Goal: Task Accomplishment & Management: Use online tool/utility

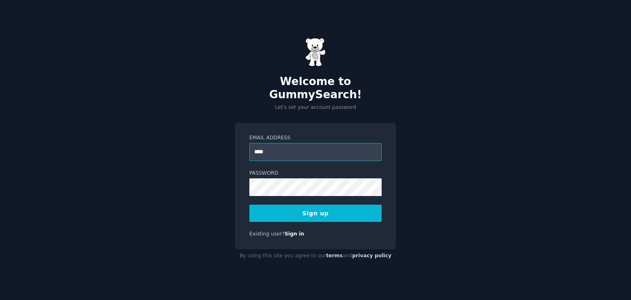
type input "**********"
click at [318, 207] on button "Sign up" at bounding box center [315, 213] width 132 height 17
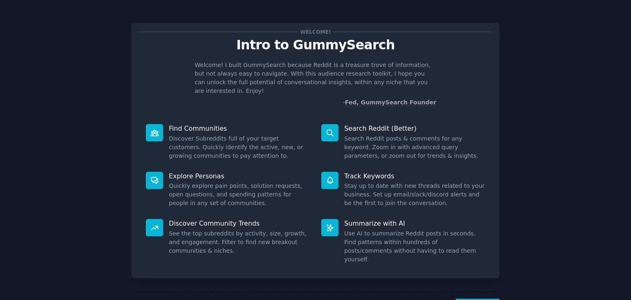
scroll to position [21, 0]
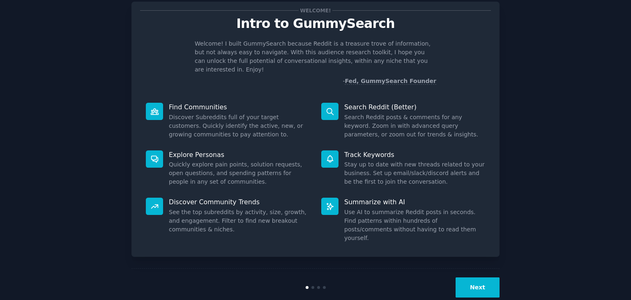
click at [469, 277] on button "Next" at bounding box center [477, 287] width 44 height 20
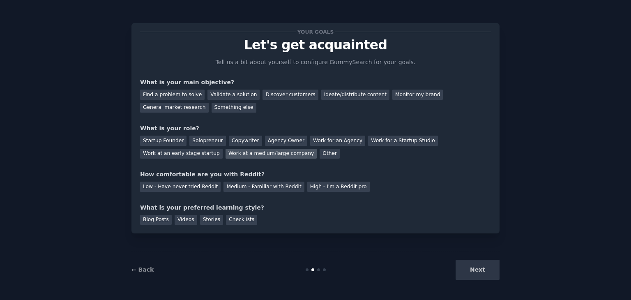
click at [225, 154] on div "Work at a medium/large company" at bounding box center [270, 154] width 91 height 10
click at [189, 95] on div "Find a problem to solve" at bounding box center [172, 95] width 64 height 10
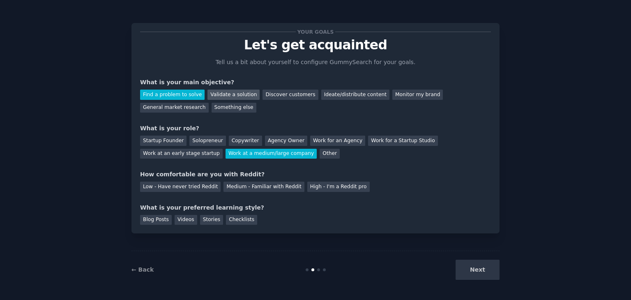
click at [216, 95] on div "Validate a solution" at bounding box center [233, 95] width 52 height 10
click at [179, 92] on div "Find a problem to solve" at bounding box center [172, 95] width 64 height 10
click at [155, 220] on div "Blog Posts" at bounding box center [156, 220] width 32 height 10
click at [223, 186] on div "Medium - Familiar with Reddit" at bounding box center [263, 187] width 80 height 10
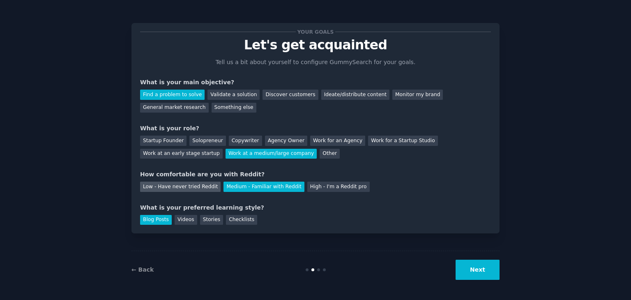
click at [194, 186] on div "Low - Have never tried Reddit" at bounding box center [180, 187] width 80 height 10
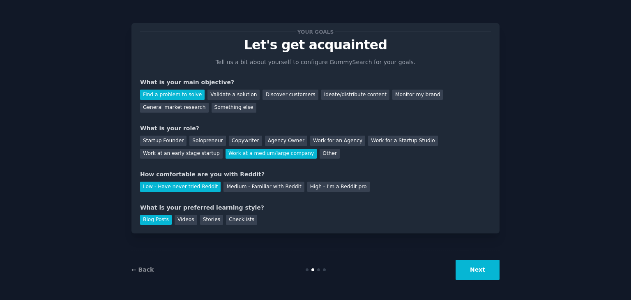
click at [486, 277] on button "Next" at bounding box center [477, 270] width 44 height 20
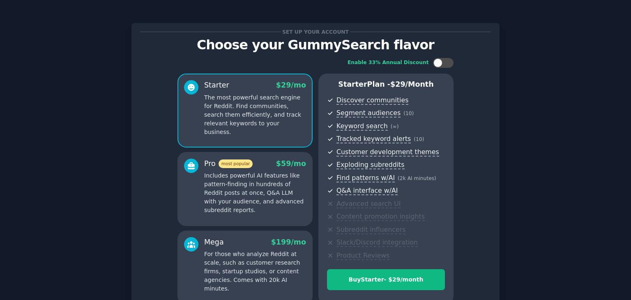
scroll to position [82, 0]
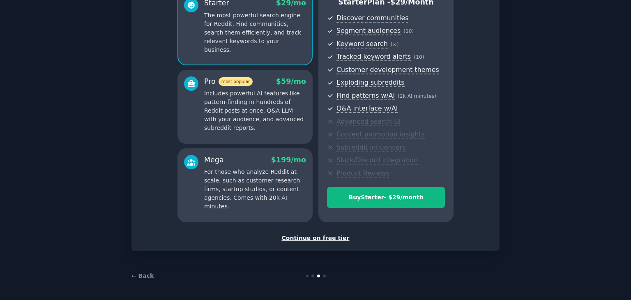
click at [320, 237] on div "Continue on free tier" at bounding box center [315, 238] width 351 height 9
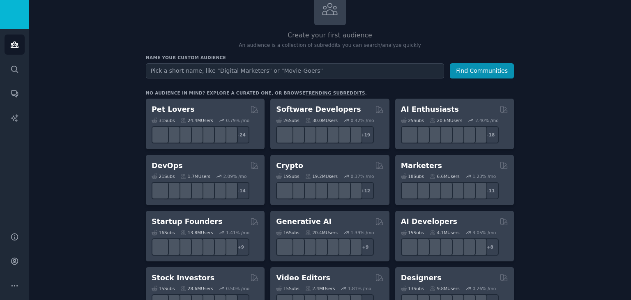
scroll to position [57, 0]
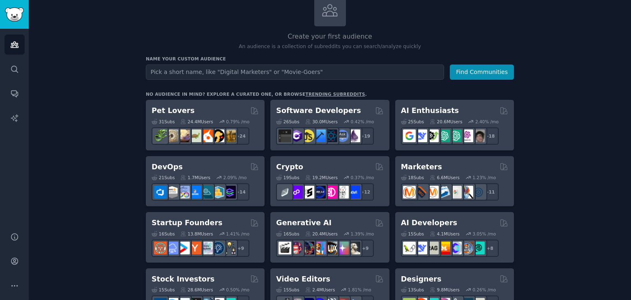
click at [215, 70] on input "text" at bounding box center [295, 71] width 298 height 15
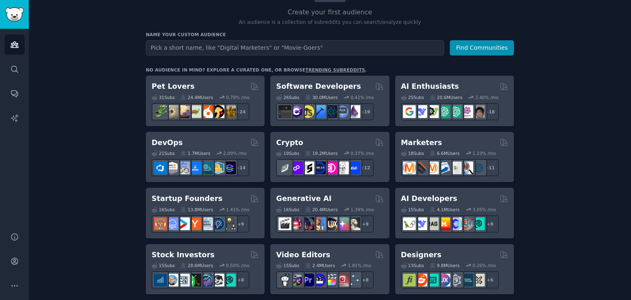
scroll to position [0, 0]
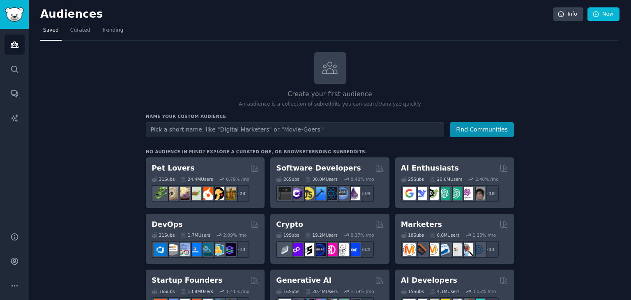
click at [179, 129] on input "text" at bounding box center [295, 129] width 298 height 15
type input "nri"
click at [485, 124] on button "Find Communities" at bounding box center [482, 129] width 64 height 15
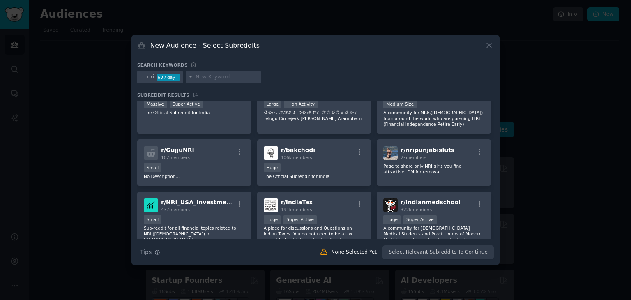
scroll to position [89, 0]
drag, startPoint x: 421, startPoint y: 148, endPoint x: 325, endPoint y: 67, distance: 125.3
click at [325, 67] on div "Search keywords" at bounding box center [315, 66] width 356 height 9
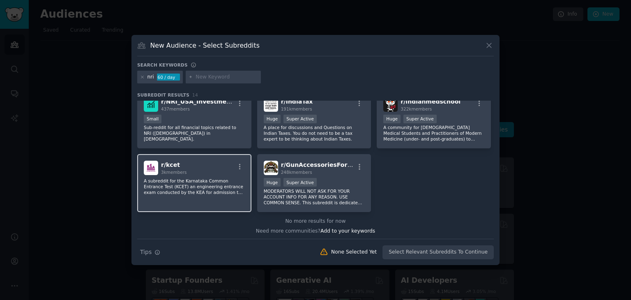
scroll to position [0, 0]
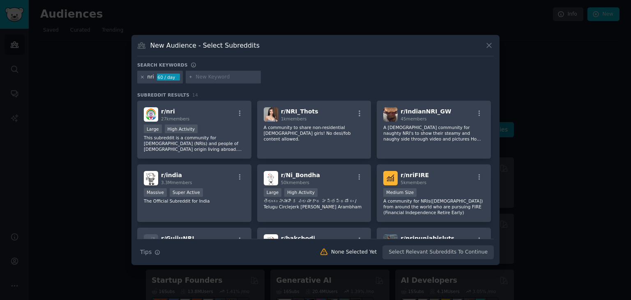
click at [140, 76] on icon at bounding box center [142, 77] width 5 height 5
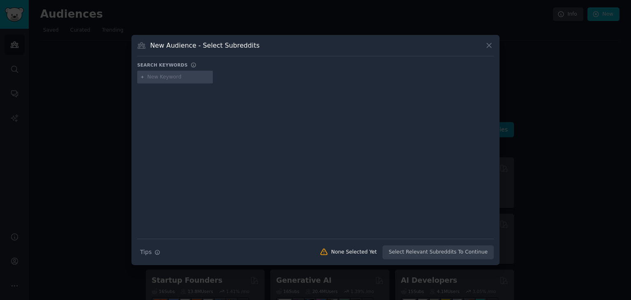
click at [161, 77] on input "text" at bounding box center [178, 77] width 62 height 7
type input "parent"
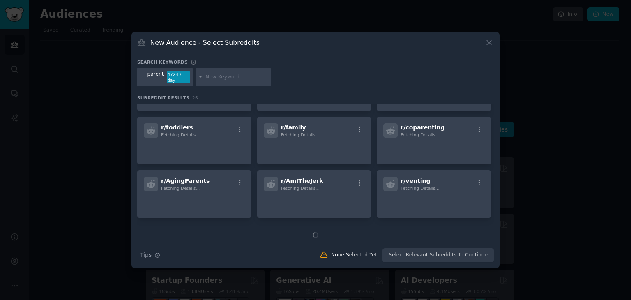
scroll to position [370, 0]
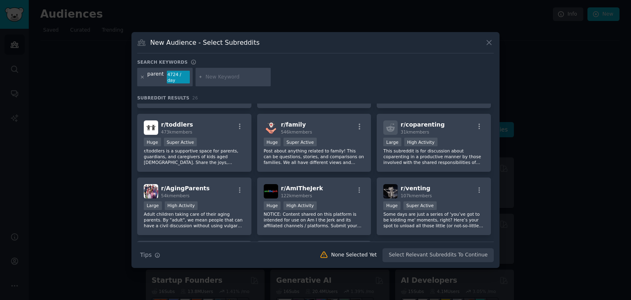
click at [143, 76] on icon at bounding box center [142, 77] width 2 height 2
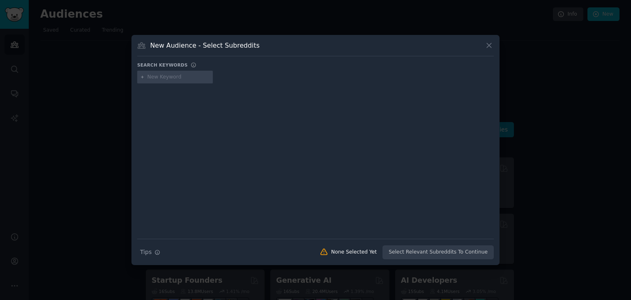
click at [160, 75] on input "text" at bounding box center [178, 77] width 62 height 7
type input "[DEMOGRAPHIC_DATA]"
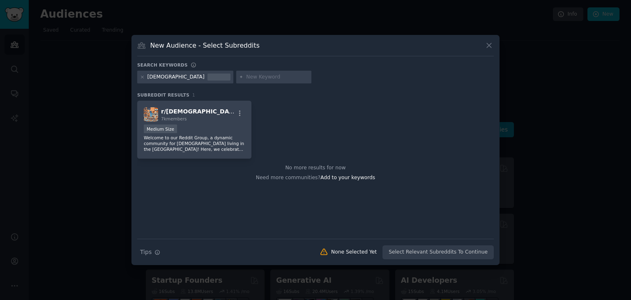
click at [425, 250] on div "Search Tips Tips None Selected Yet Select Relevant Subreddits To Continue" at bounding box center [315, 249] width 356 height 21
click at [205, 115] on div "r/ [DEMOGRAPHIC_DATA] 7k members" at bounding box center [194, 114] width 101 height 14
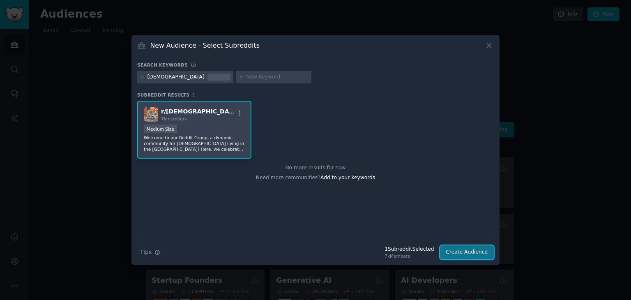
click at [463, 250] on button "Create Audience" at bounding box center [467, 252] width 54 height 14
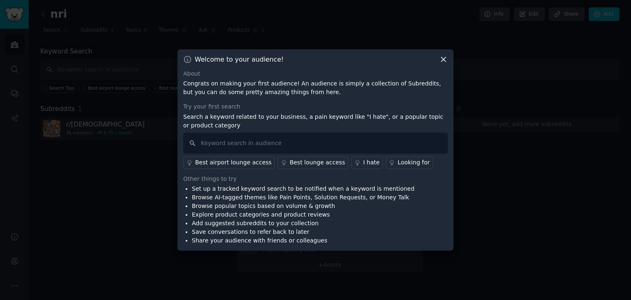
click at [445, 56] on icon at bounding box center [443, 59] width 9 height 9
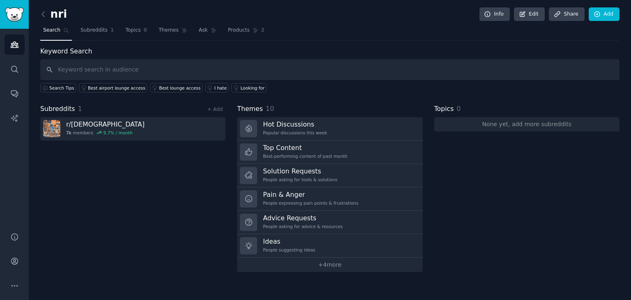
click at [51, 29] on span "Search" at bounding box center [51, 30] width 17 height 7
click at [217, 109] on link "+ Add" at bounding box center [215, 109] width 16 height 6
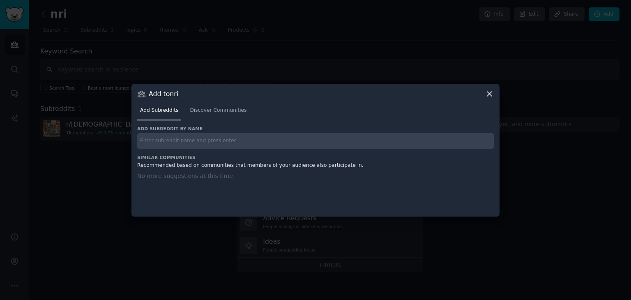
click at [218, 137] on input "text" at bounding box center [315, 141] width 356 height 16
paste input "AgingParents"
type input "AgingParents"
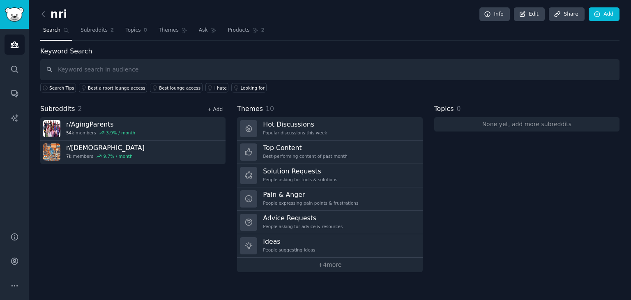
click at [216, 107] on link "+ Add" at bounding box center [215, 109] width 16 height 6
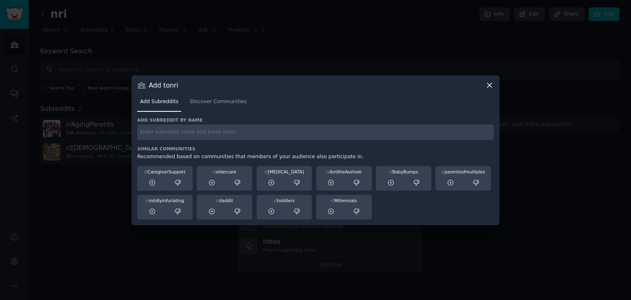
click at [244, 140] on div "Add subreddit by name Similar Communities Recommended based on communities that…" at bounding box center [315, 168] width 356 height 102
click at [222, 129] on input "text" at bounding box center [315, 132] width 356 height 16
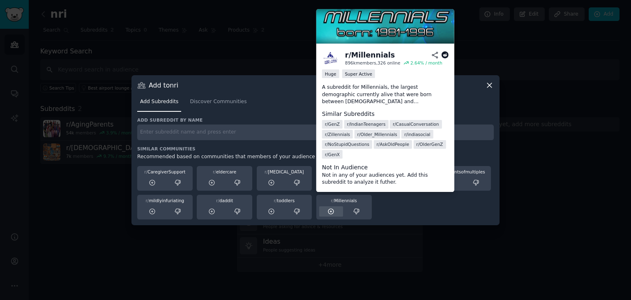
click at [333, 210] on icon at bounding box center [330, 211] width 7 height 7
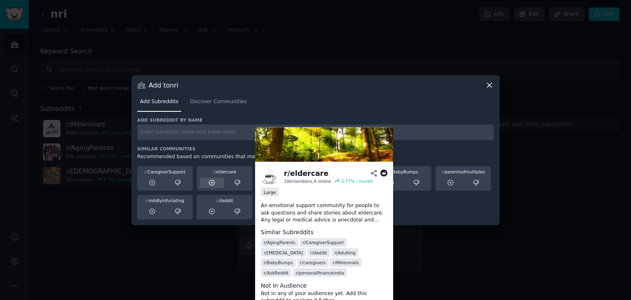
click at [212, 182] on icon at bounding box center [211, 182] width 5 height 5
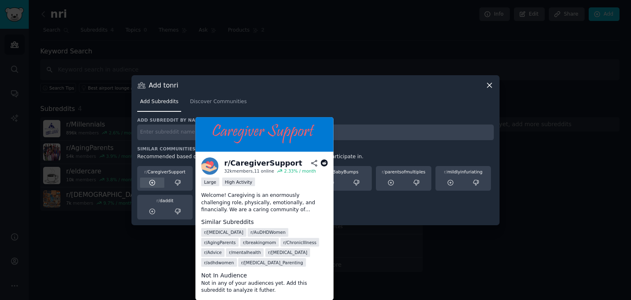
click at [150, 181] on icon at bounding box center [152, 182] width 7 height 7
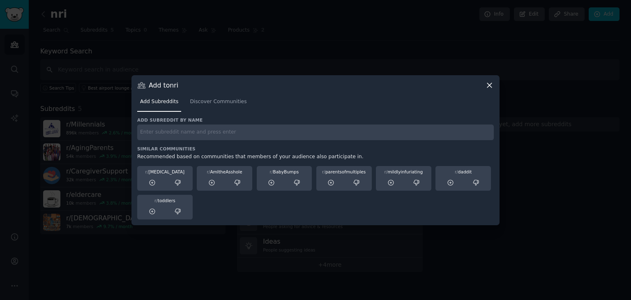
click at [487, 83] on icon at bounding box center [489, 85] width 5 height 5
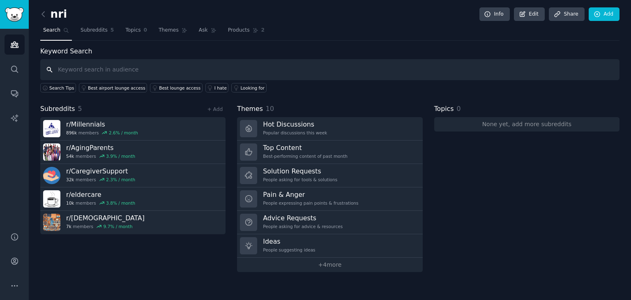
click at [124, 69] on input "text" at bounding box center [329, 69] width 579 height 21
click at [172, 74] on input "text" at bounding box center [329, 69] width 579 height 21
type input "c"
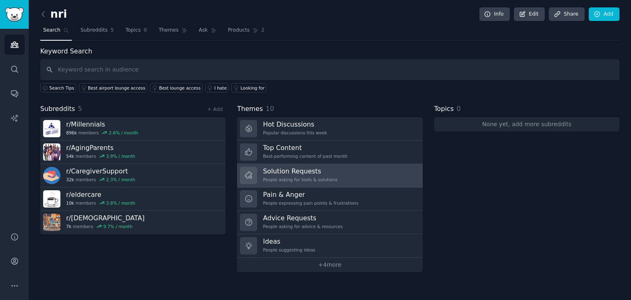
click at [335, 175] on link "Solution Requests People asking for tools & solutions" at bounding box center [329, 175] width 185 height 23
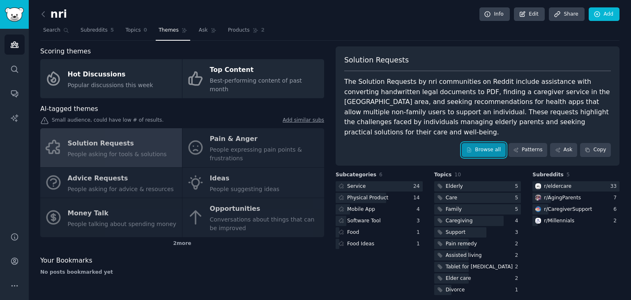
click at [493, 143] on link "Browse all" at bounding box center [484, 150] width 44 height 14
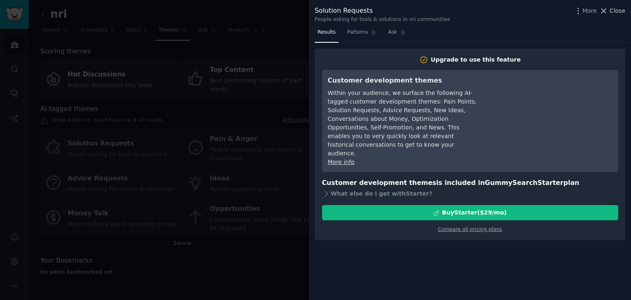
click at [617, 9] on span "Close" at bounding box center [617, 11] width 16 height 9
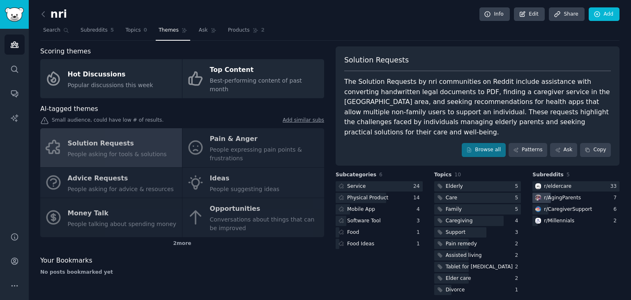
click at [557, 194] on div "r/ AgingParents" at bounding box center [562, 197] width 37 height 7
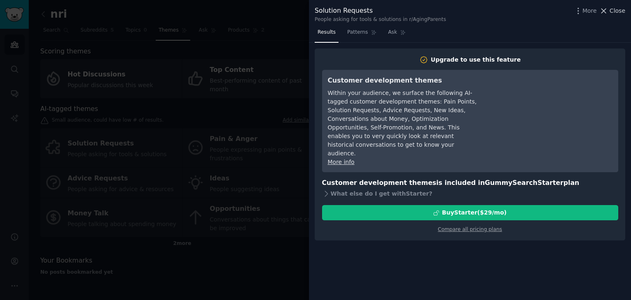
click at [614, 12] on span "Close" at bounding box center [617, 11] width 16 height 9
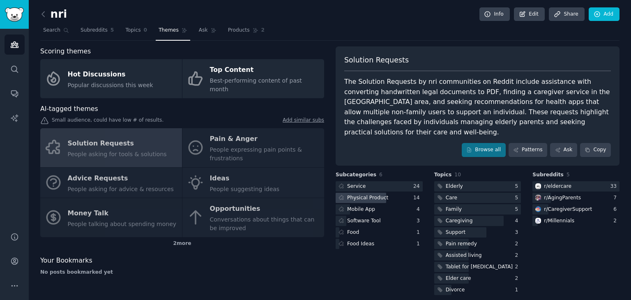
click at [397, 193] on div "Physical Product" at bounding box center [379, 198] width 87 height 10
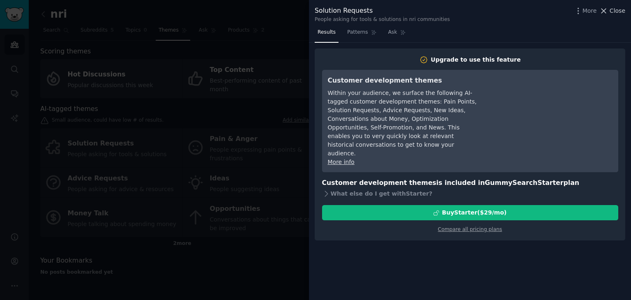
click at [610, 10] on button "Close" at bounding box center [612, 11] width 26 height 9
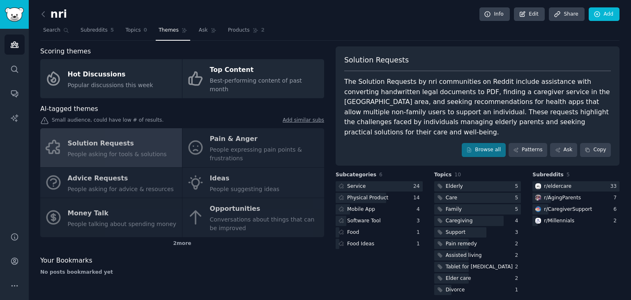
click at [216, 138] on div "Solution Requests People asking for tools & solutions Pain & Anger People expre…" at bounding box center [182, 182] width 284 height 109
click at [269, 138] on div "Solution Requests People asking for tools & solutions Pain & Anger People expre…" at bounding box center [182, 182] width 284 height 109
click at [120, 175] on div "Solution Requests People asking for tools & solutions Pain & Anger People expre…" at bounding box center [182, 182] width 284 height 109
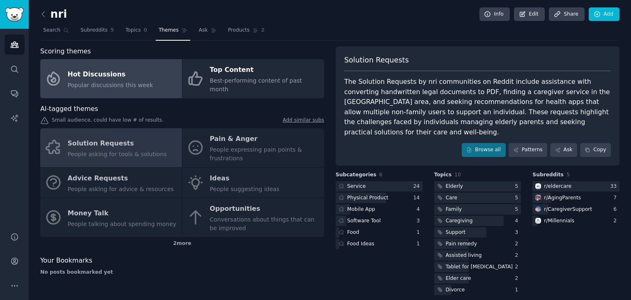
click at [106, 73] on div "Hot Discussions" at bounding box center [110, 74] width 85 height 13
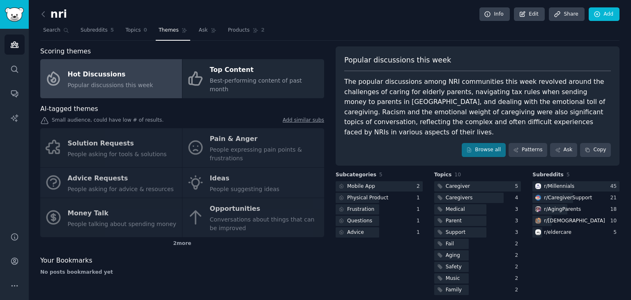
click at [243, 153] on div "Solution Requests People asking for tools & solutions Pain & Anger People expre…" at bounding box center [182, 182] width 284 height 109
click at [228, 137] on div "Solution Requests People asking for tools & solutions Pain & Anger People expre…" at bounding box center [182, 182] width 284 height 109
click at [136, 139] on div "Solution Requests People asking for tools & solutions Pain & Anger People expre…" at bounding box center [182, 182] width 284 height 109
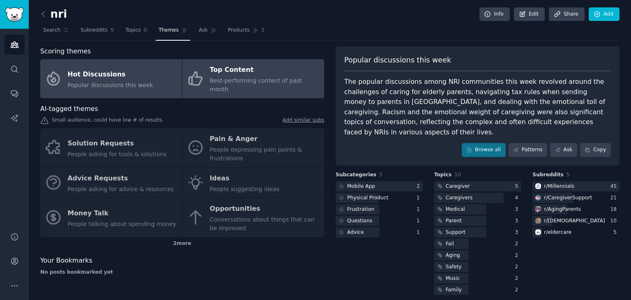
click at [216, 79] on span "Best-performing content of past month" at bounding box center [256, 84] width 92 height 15
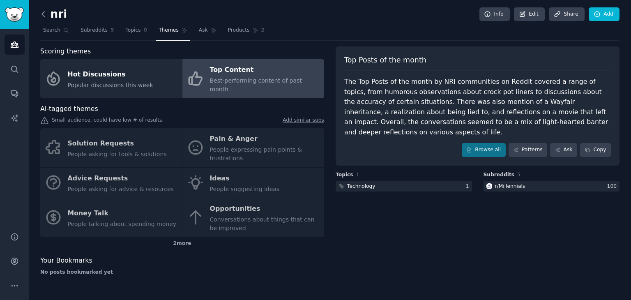
click at [41, 11] on icon at bounding box center [43, 14] width 9 height 9
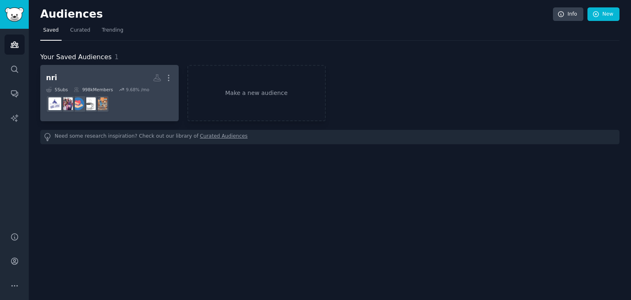
click at [113, 71] on h2 "nri More" at bounding box center [109, 78] width 127 height 14
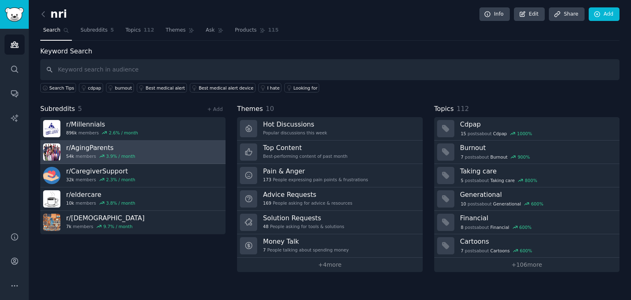
click at [146, 154] on link "r/ AgingParents 54k members 3.9 % / month" at bounding box center [132, 151] width 185 height 23
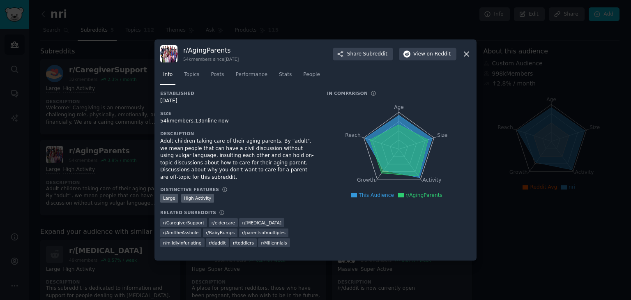
click at [468, 53] on icon at bounding box center [466, 54] width 9 height 9
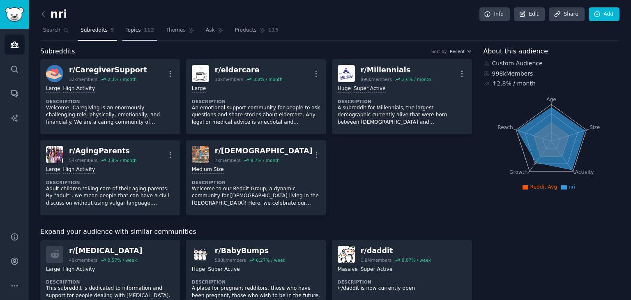
click at [126, 32] on span "Topics" at bounding box center [132, 30] width 15 height 7
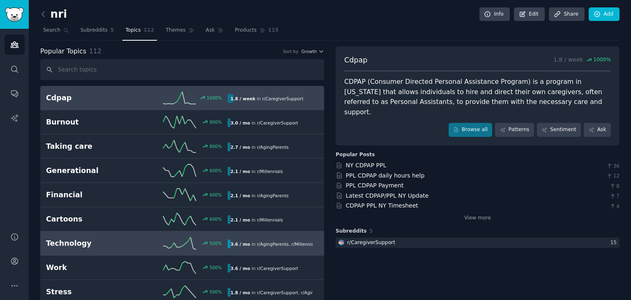
click at [126, 239] on h2 "Technology" at bounding box center [91, 243] width 91 height 10
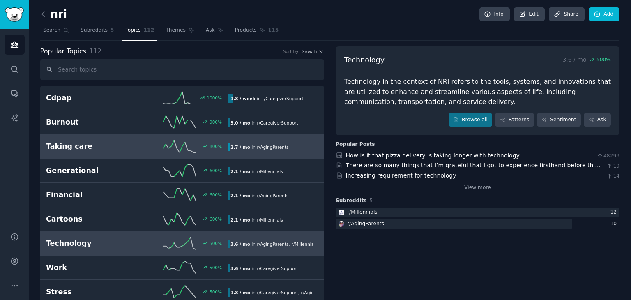
click at [108, 147] on h2 "Taking care" at bounding box center [91, 146] width 91 height 10
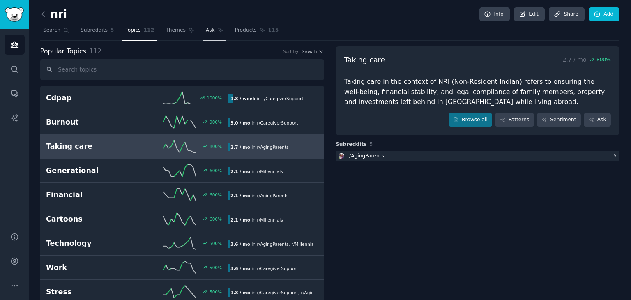
click at [206, 30] on span "Ask" at bounding box center [210, 30] width 9 height 7
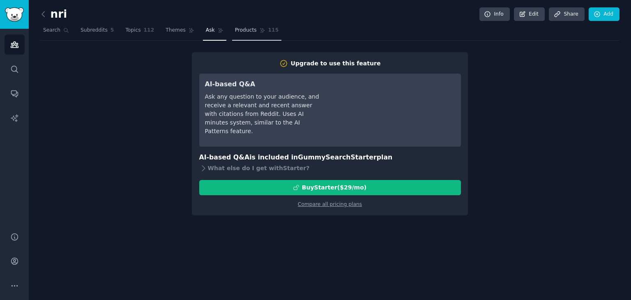
click at [244, 33] on link "Products 115" at bounding box center [256, 32] width 49 height 17
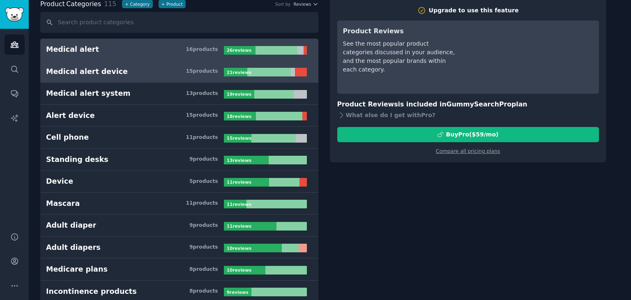
scroll to position [46, 0]
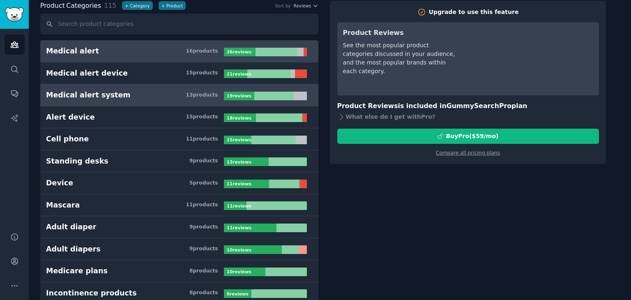
click at [120, 92] on h3 "Medical alert system 13 product s" at bounding box center [135, 95] width 178 height 10
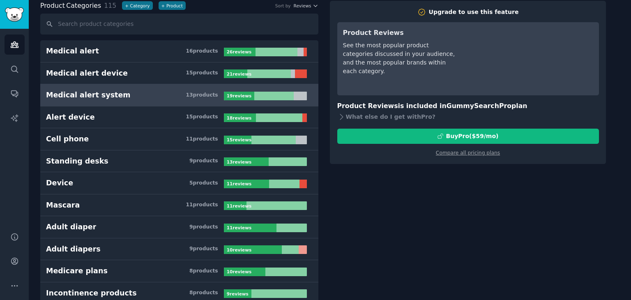
click at [120, 92] on h3 "Medical alert system 13 product s" at bounding box center [135, 95] width 178 height 10
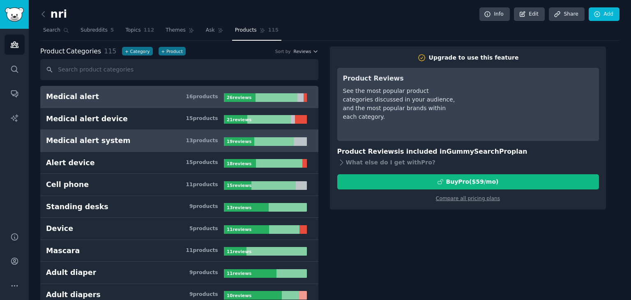
click at [99, 96] on h3 "Medical alert 16 product s" at bounding box center [135, 97] width 178 height 10
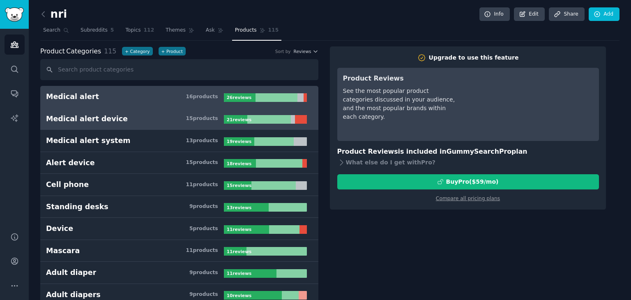
click at [100, 117] on div "Medical alert device" at bounding box center [87, 119] width 82 height 10
click at [235, 96] on b "26 review s" at bounding box center [239, 97] width 25 height 5
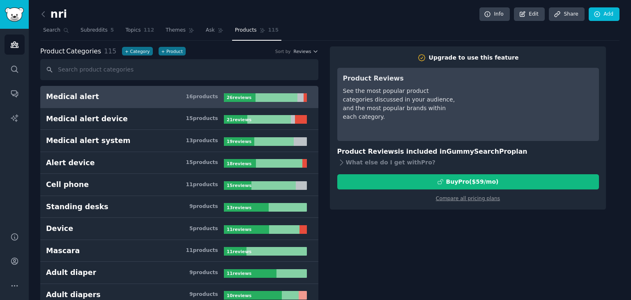
click at [235, 96] on b "26 review s" at bounding box center [239, 97] width 25 height 5
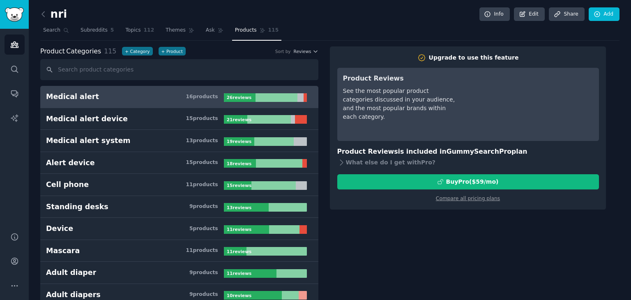
click at [235, 96] on b "26 review s" at bounding box center [239, 97] width 25 height 5
click at [171, 97] on h3 "Medical alert 16 product s" at bounding box center [135, 97] width 178 height 10
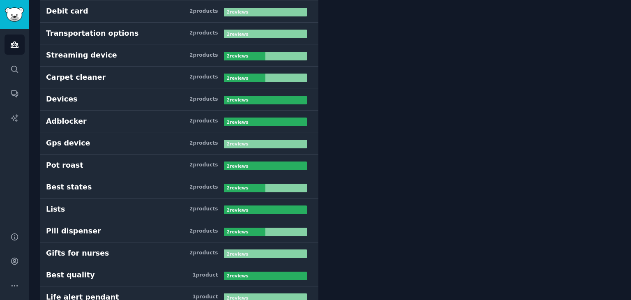
click at [140, 233] on link "Pill dispenser 2 product s 2 review s" at bounding box center [179, 231] width 278 height 22
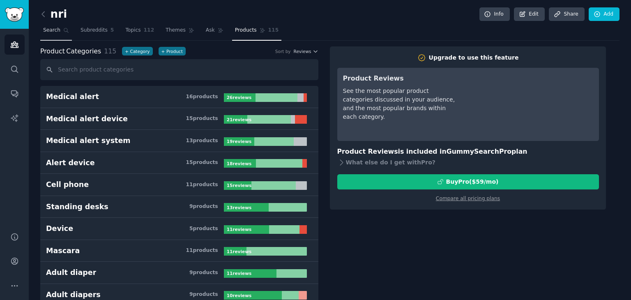
click at [55, 25] on link "Search" at bounding box center [56, 32] width 32 height 17
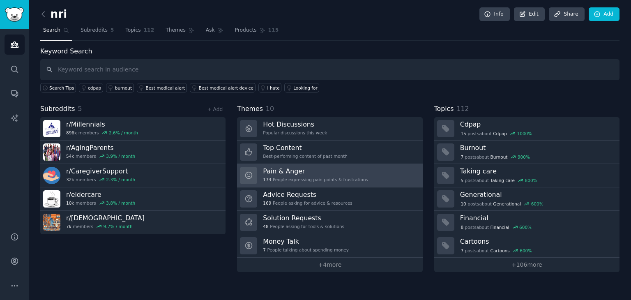
click at [347, 170] on h3 "Pain & Anger" at bounding box center [315, 171] width 105 height 9
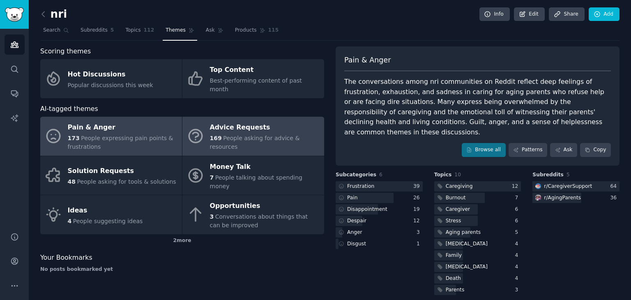
click at [247, 135] on span "People asking for advice & resources" at bounding box center [255, 142] width 90 height 15
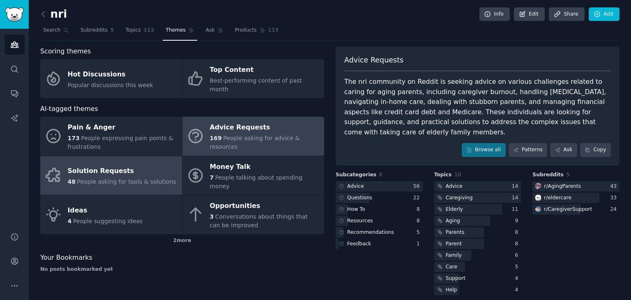
click at [113, 165] on div "Solution Requests" at bounding box center [122, 171] width 108 height 13
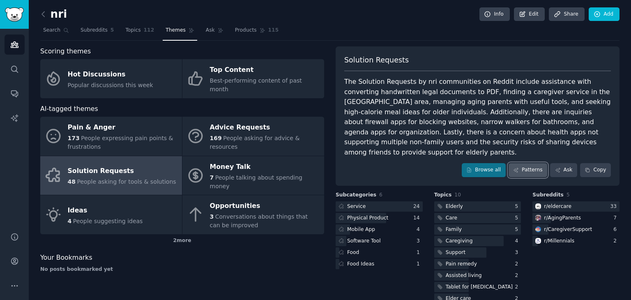
click at [532, 163] on link "Patterns" at bounding box center [527, 170] width 39 height 14
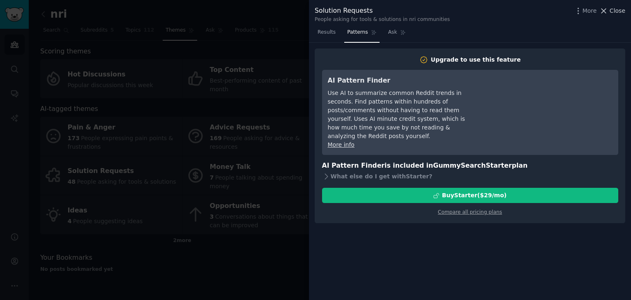
click at [612, 12] on span "Close" at bounding box center [617, 11] width 16 height 9
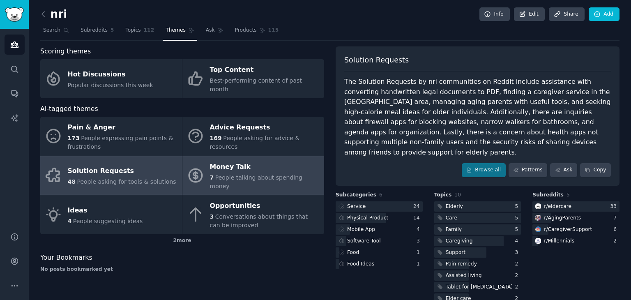
click at [281, 163] on div "Money Talk" at bounding box center [265, 166] width 110 height 13
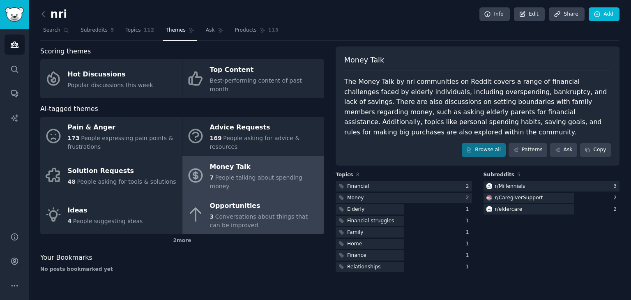
click at [277, 200] on div "Opportunities" at bounding box center [265, 206] width 110 height 13
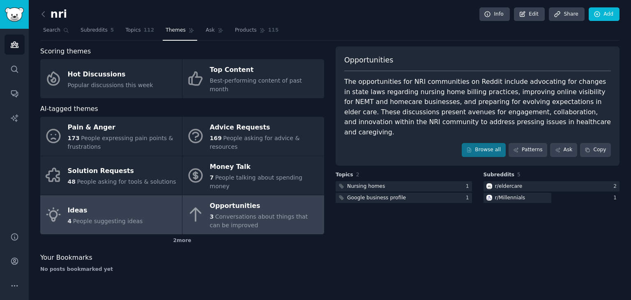
click at [138, 200] on link "Ideas 4 People suggesting ideas" at bounding box center [111, 214] width 142 height 39
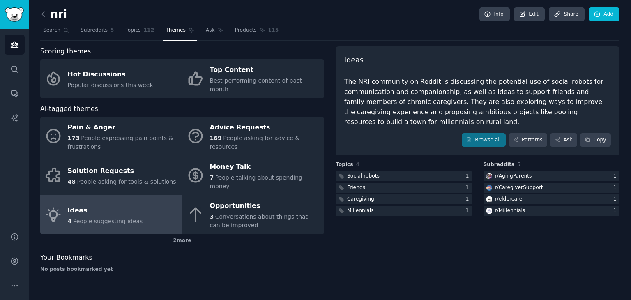
click at [138, 200] on link "Ideas 4 People suggesting ideas" at bounding box center [111, 214] width 142 height 39
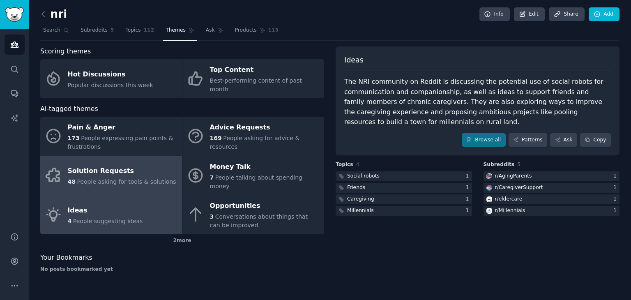
click at [100, 165] on div "Solution Requests" at bounding box center [122, 171] width 108 height 13
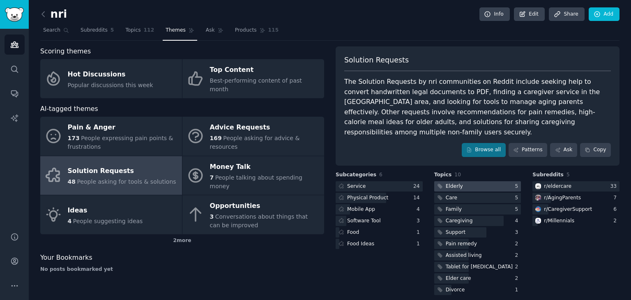
click at [453, 183] on div "Elderly" at bounding box center [454, 186] width 17 height 7
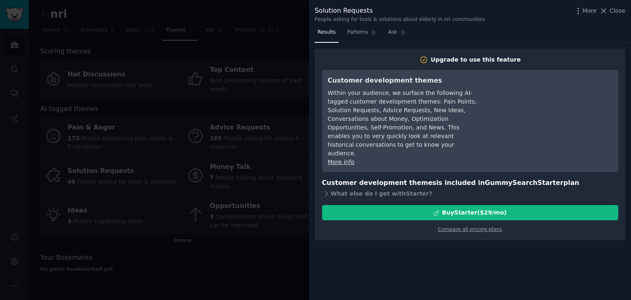
click at [487, 58] on div "Upgrade to use this feature" at bounding box center [476, 59] width 90 height 9
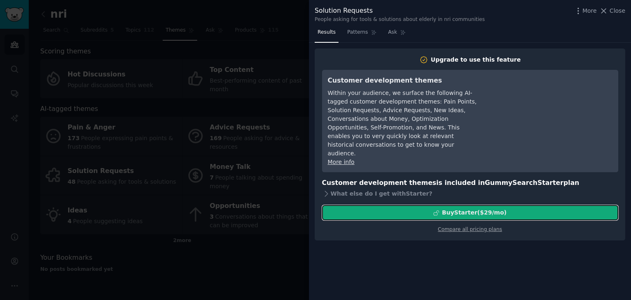
click at [482, 208] on div "Buy Starter ($ 29 /mo )" at bounding box center [474, 212] width 64 height 9
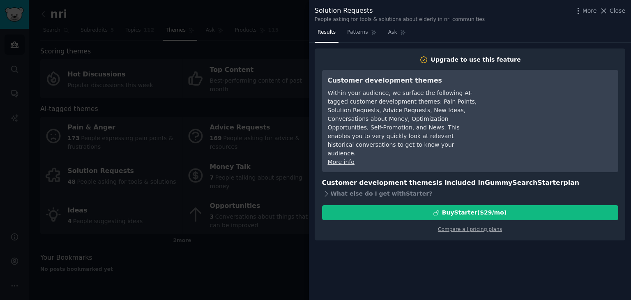
click at [285, 64] on div at bounding box center [315, 150] width 631 height 300
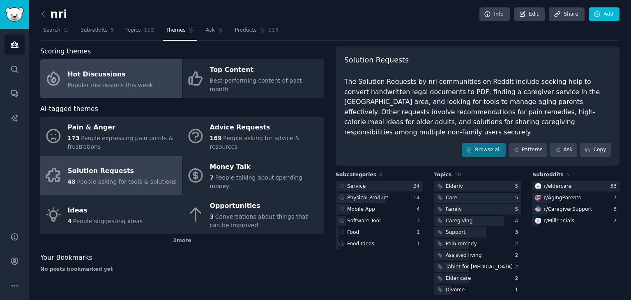
click at [96, 74] on div "Hot Discussions" at bounding box center [110, 74] width 85 height 13
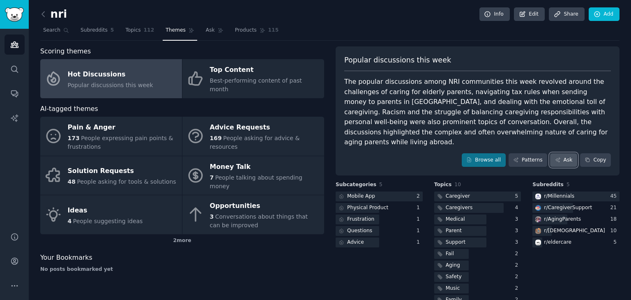
click at [565, 153] on link "Ask" at bounding box center [563, 160] width 27 height 14
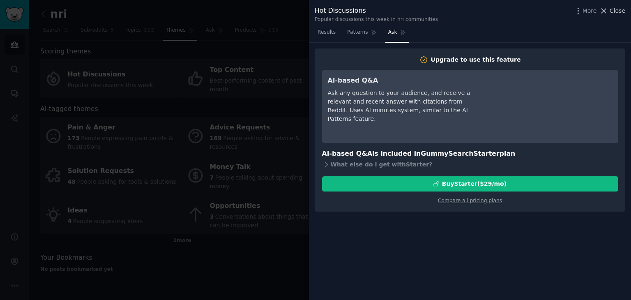
click at [611, 9] on button "Close" at bounding box center [612, 11] width 26 height 9
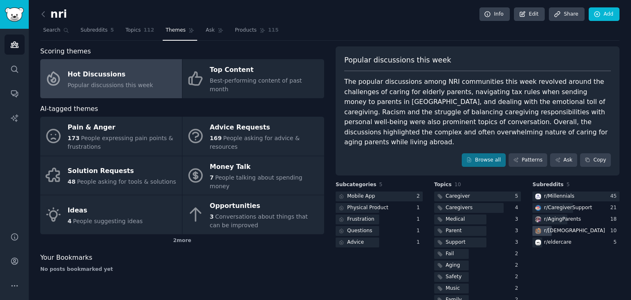
click at [562, 227] on div "r/ indiansinusa" at bounding box center [574, 230] width 61 height 7
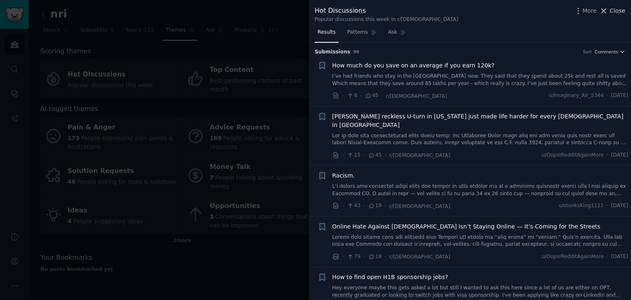
click at [613, 12] on span "Close" at bounding box center [617, 11] width 16 height 9
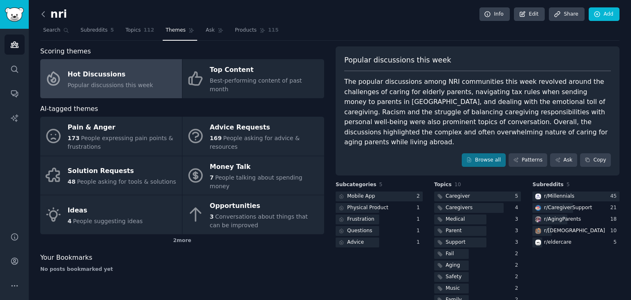
click at [41, 16] on icon at bounding box center [43, 14] width 9 height 9
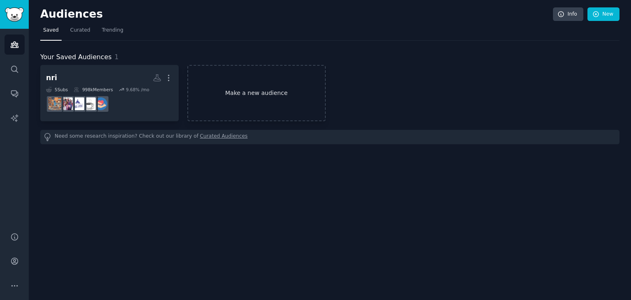
click at [234, 84] on link "Make a new audience" at bounding box center [256, 93] width 138 height 56
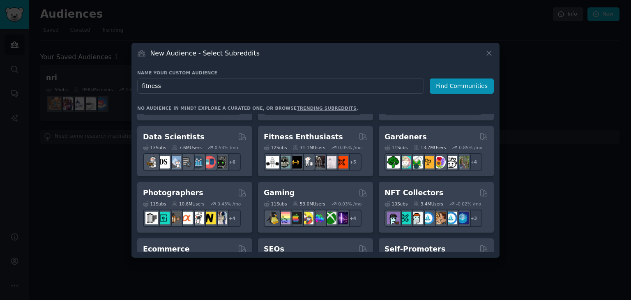
scroll to position [225, 0]
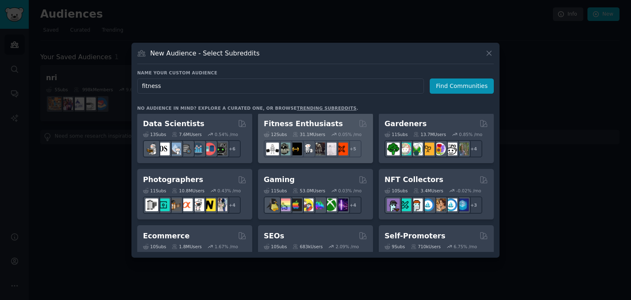
type input "fitness"
click at [331, 120] on div "Fitness Enthusiasts" at bounding box center [315, 124] width 103 height 10
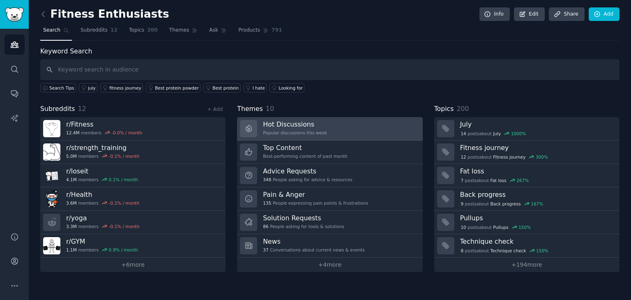
click at [302, 130] on div "Popular discussions this week" at bounding box center [295, 133] width 64 height 6
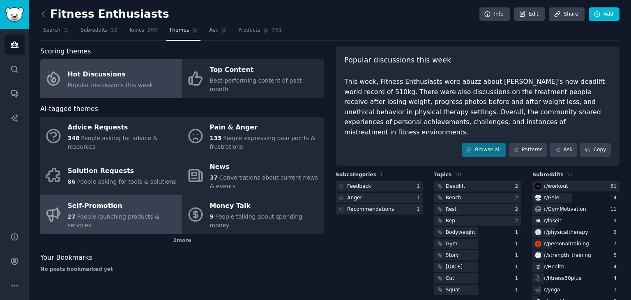
click at [122, 200] on div "Self-Promotion" at bounding box center [123, 206] width 110 height 13
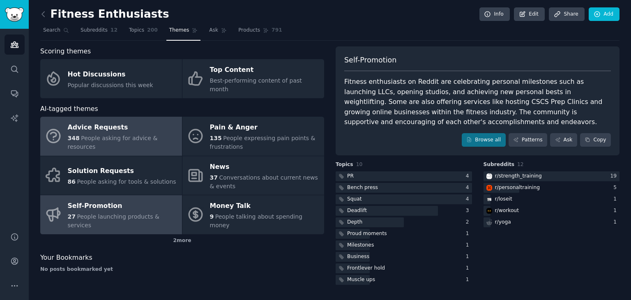
click at [98, 121] on div "Advice Requests" at bounding box center [123, 127] width 110 height 13
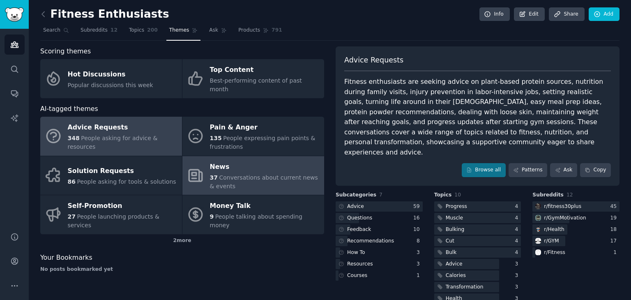
click at [251, 160] on div "News" at bounding box center [265, 166] width 110 height 13
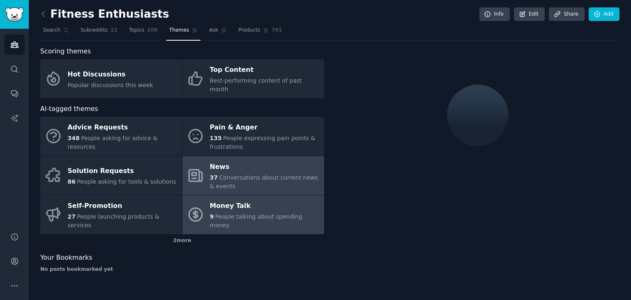
click at [267, 200] on div "Money Talk" at bounding box center [265, 206] width 110 height 13
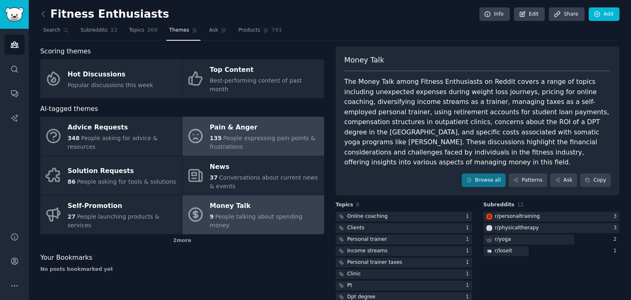
click at [257, 135] on span "People expressing pain points & frustrations" at bounding box center [263, 142] width 106 height 15
